Goal: Transaction & Acquisition: Purchase product/service

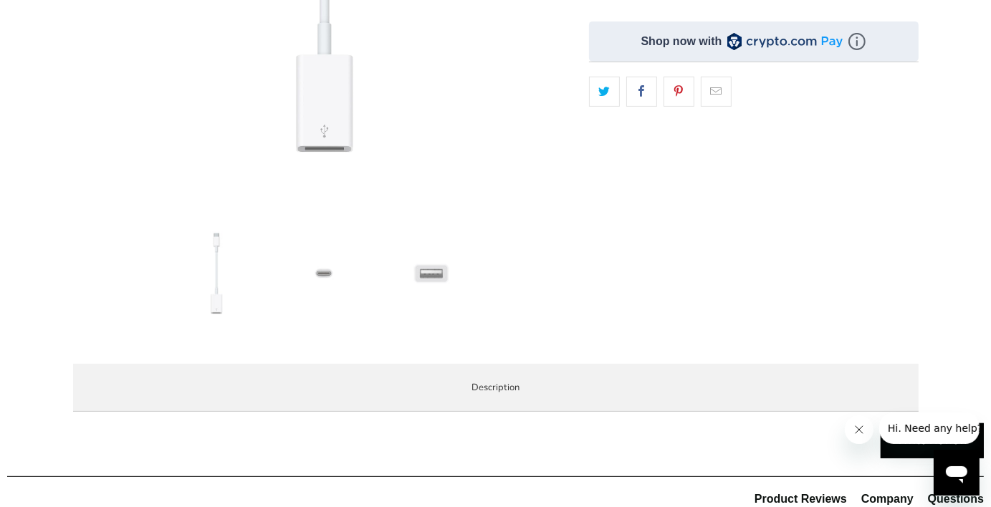
click at [226, 286] on img at bounding box center [215, 273] width 100 height 100
click at [324, 276] on img at bounding box center [323, 273] width 100 height 100
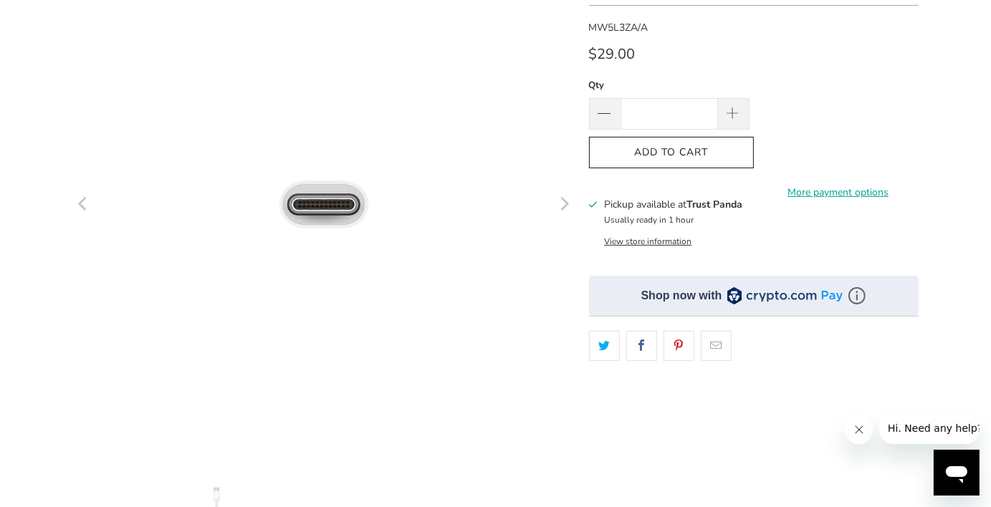
scroll to position [143, 0]
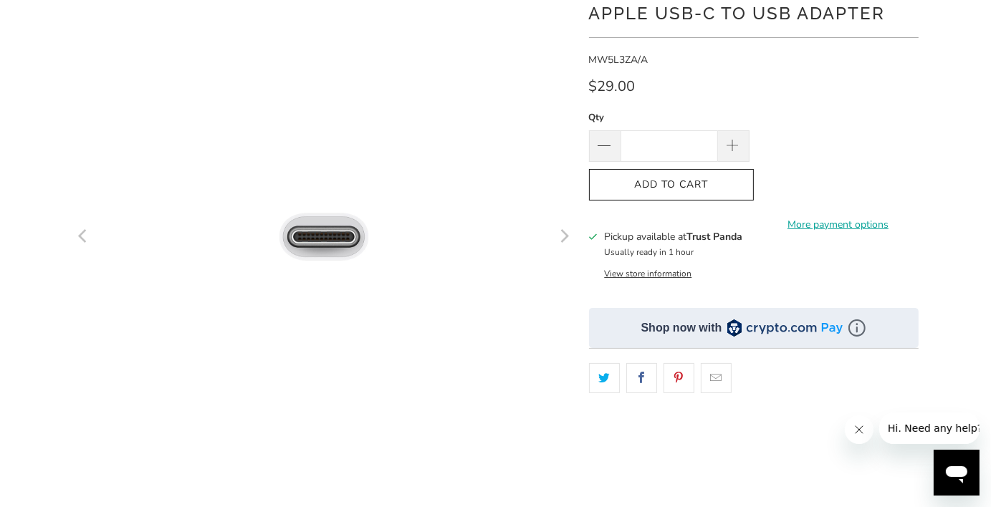
click at [566, 242] on icon "Next" at bounding box center [564, 237] width 14 height 301
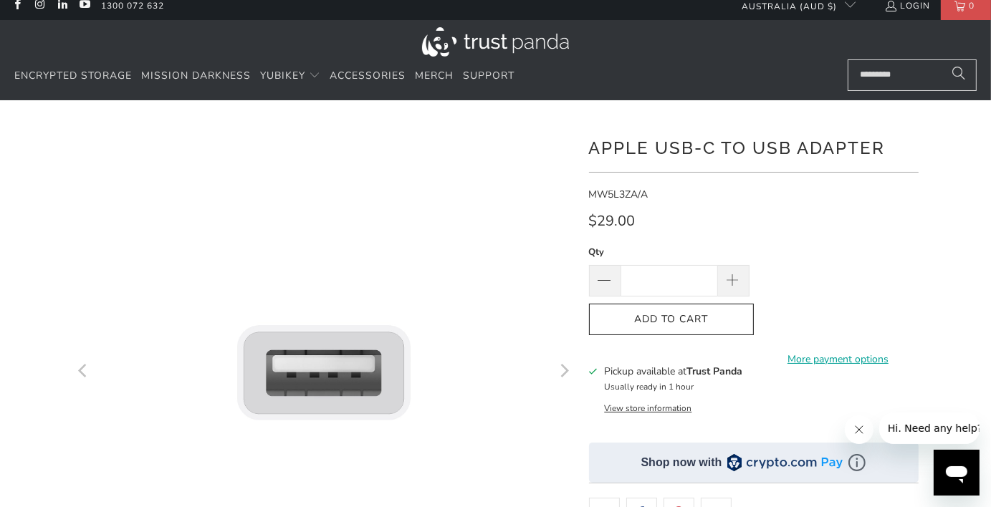
scroll to position [0, 0]
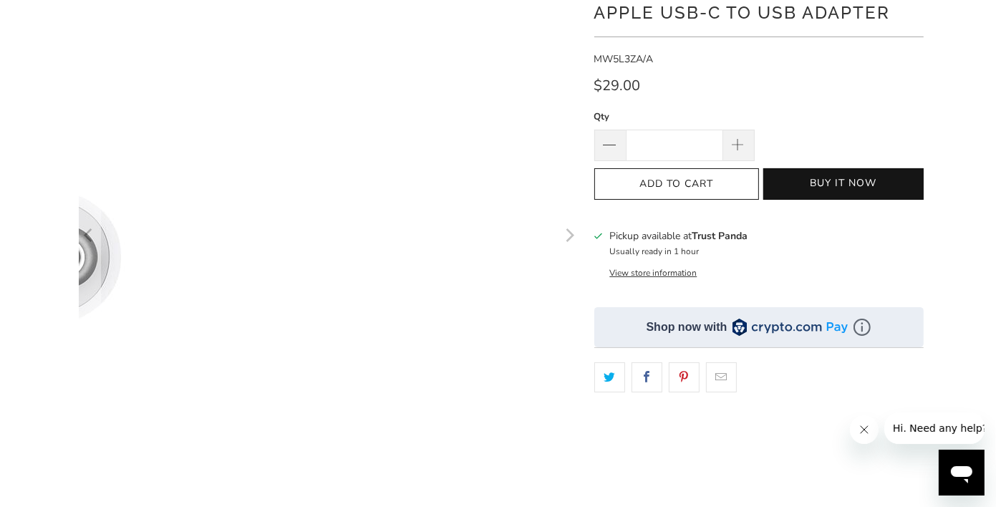
scroll to position [215, 0]
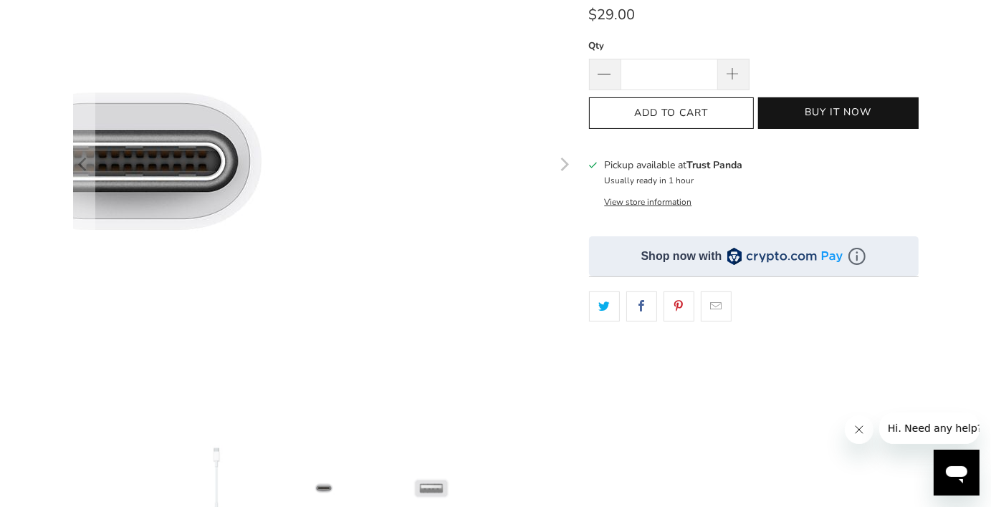
click at [425, 167] on img at bounding box center [134, 164] width 1432 height 1432
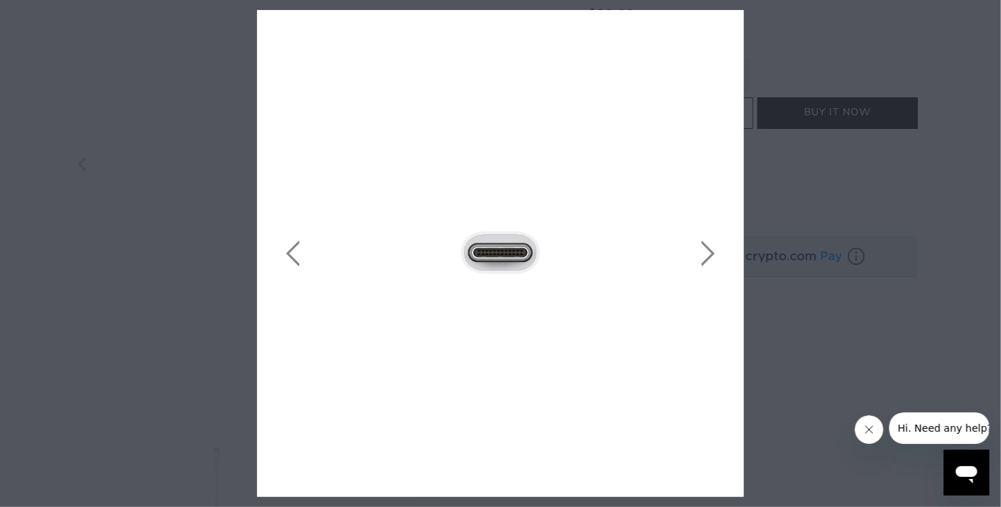
click at [728, 17] on icon "close" at bounding box center [728, 26] width 20 height 20
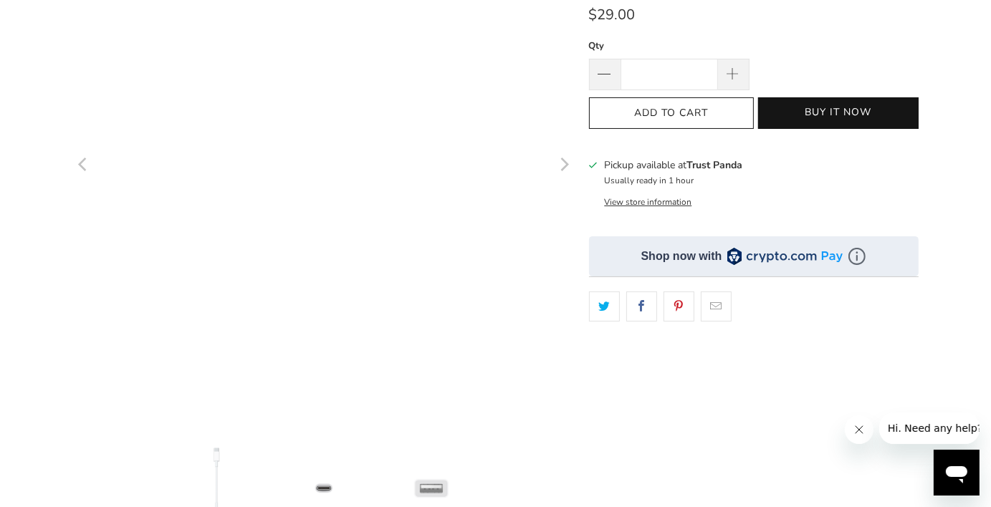
scroll to position [417, 0]
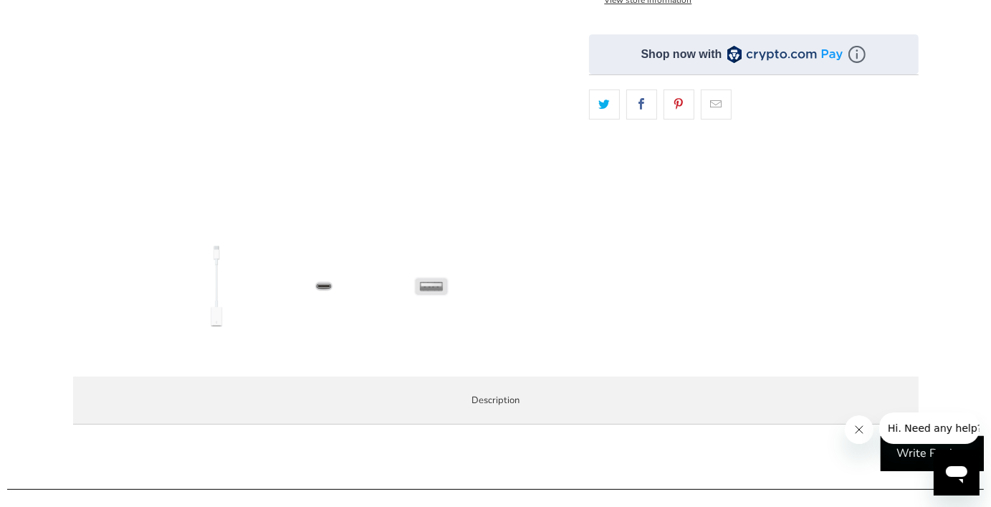
click at [456, 341] on div at bounding box center [415, 289] width 501 height 107
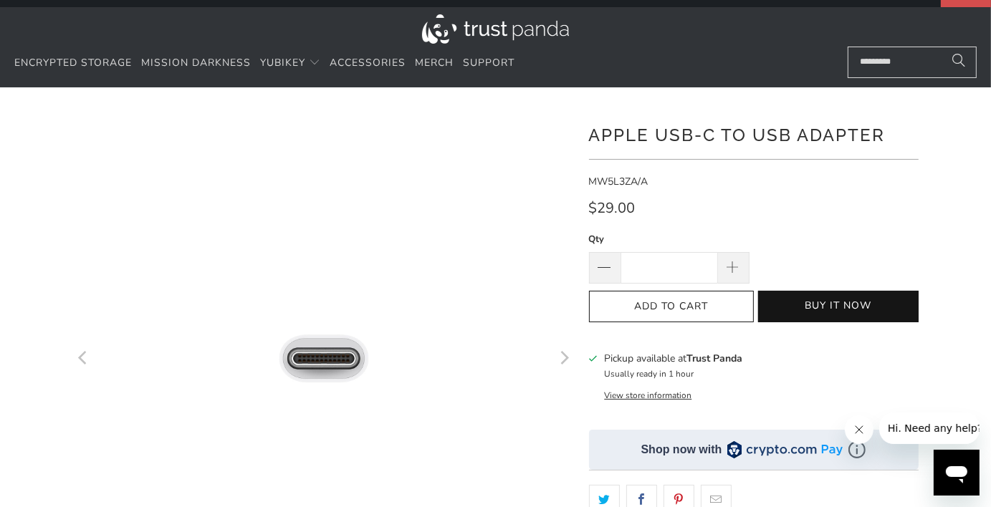
scroll to position [0, 0]
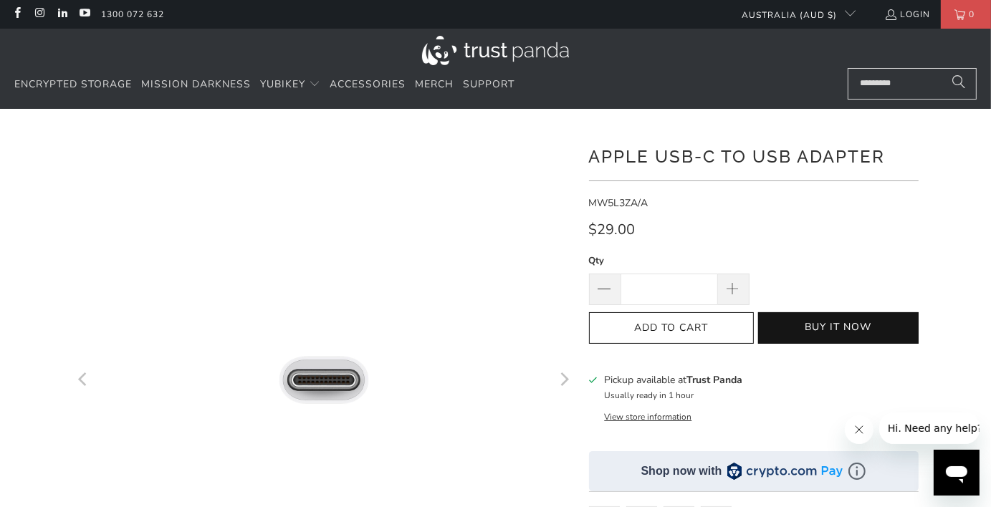
click at [569, 380] on icon "Next" at bounding box center [564, 380] width 14 height 301
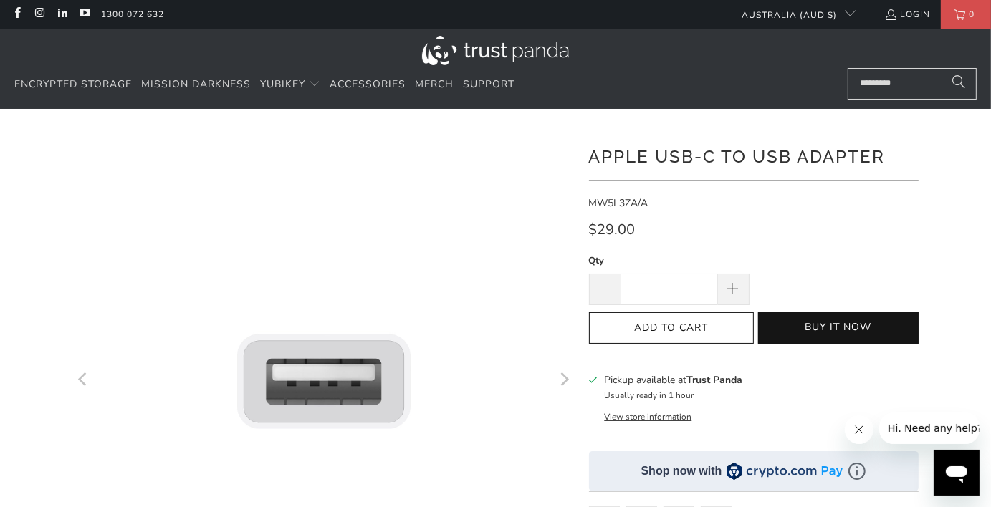
click at [569, 380] on icon "Next" at bounding box center [564, 380] width 14 height 301
